Goal: Information Seeking & Learning: Learn about a topic

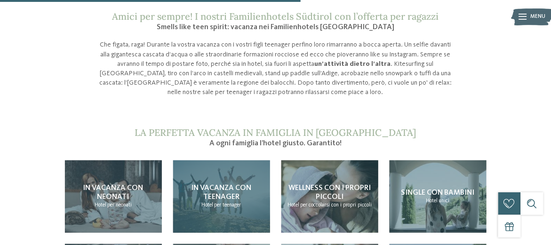
scroll to position [753, 0]
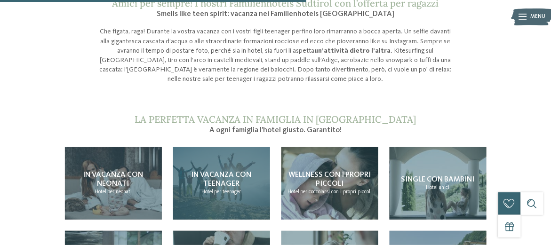
click at [213, 171] on span "In vacanza con teenager" at bounding box center [222, 179] width 60 height 16
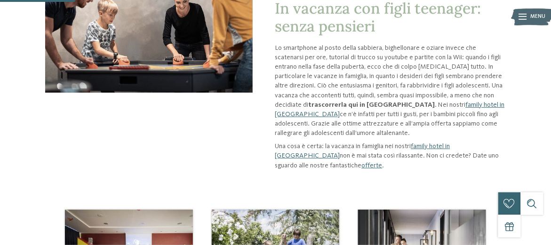
scroll to position [141, 0]
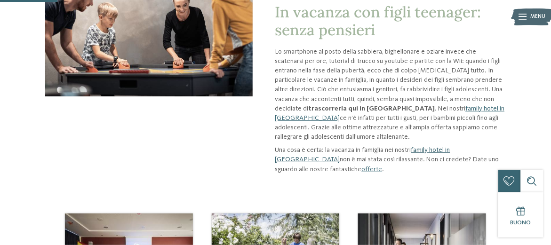
click at [450, 147] on link "family hotel in [GEOGRAPHIC_DATA]" at bounding box center [362, 155] width 175 height 16
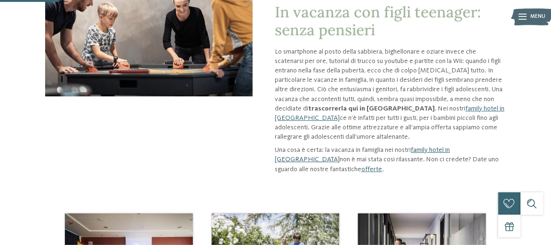
scroll to position [159, 0]
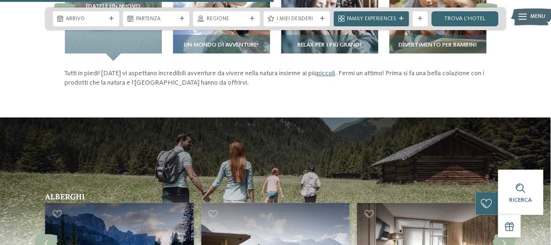
scroll to position [1177, 0]
